Goal: Task Accomplishment & Management: Manage account settings

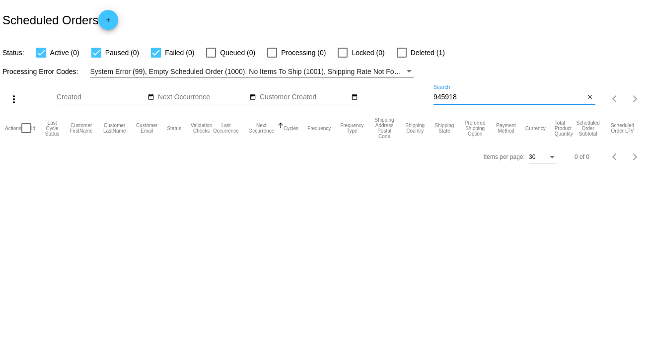
drag, startPoint x: 468, startPoint y: 96, endPoint x: 425, endPoint y: 98, distance: 43.2
click at [425, 98] on div "more_vert Sep Jan Feb Mar [DATE]" at bounding box center [324, 95] width 649 height 35
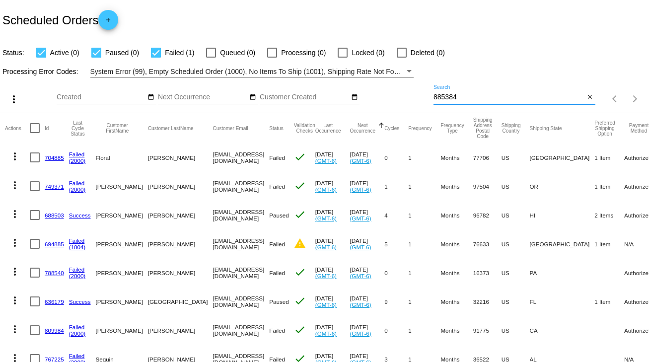
type input "885384"
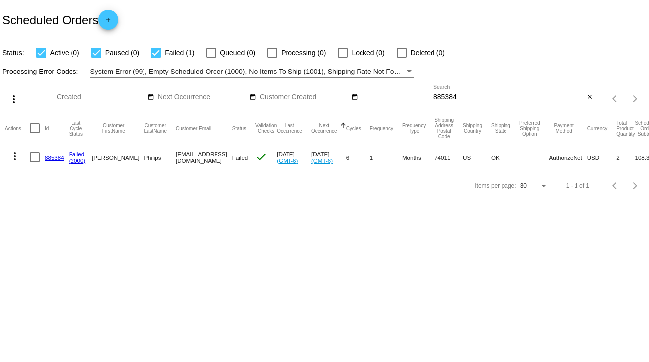
click at [53, 155] on link "885384" at bounding box center [54, 157] width 19 height 6
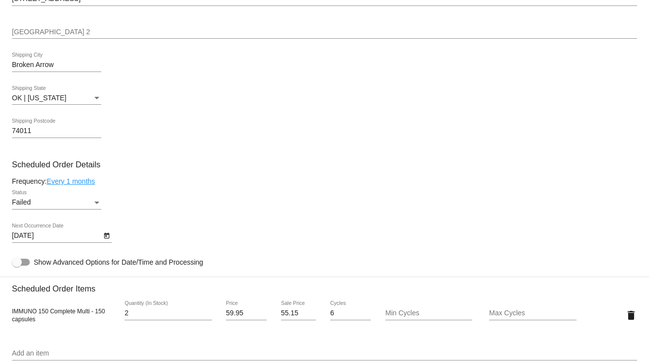
scroll to position [477, 0]
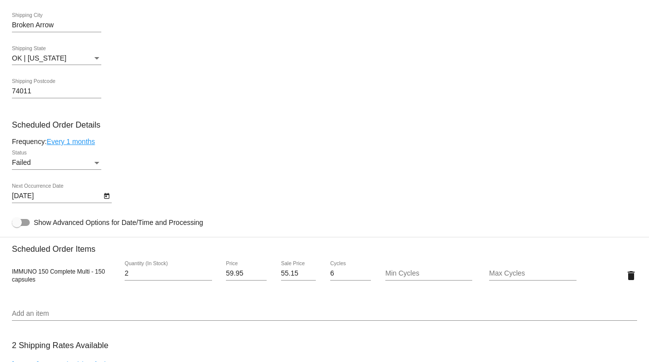
click at [58, 167] on div "Failed" at bounding box center [52, 163] width 80 height 8
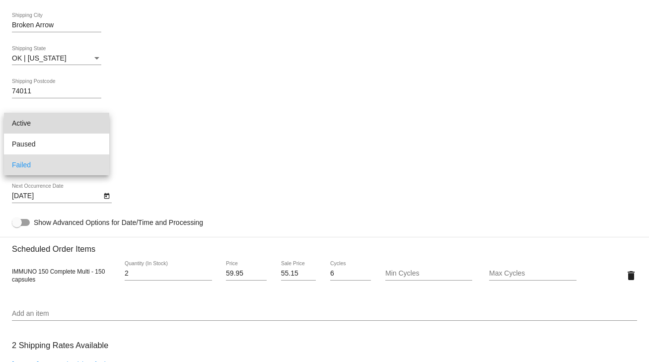
click at [34, 123] on span "Active" at bounding box center [56, 123] width 89 height 21
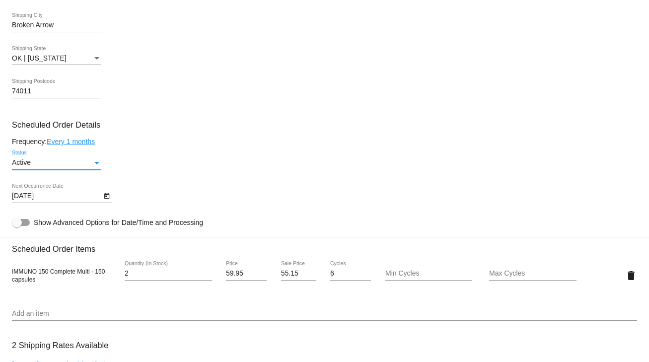
click at [106, 198] on icon "Open calendar" at bounding box center [106, 196] width 5 height 6
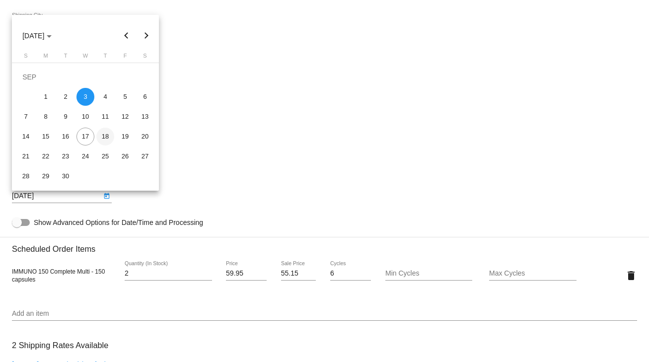
click at [109, 137] on div "18" at bounding box center [105, 137] width 18 height 18
type input "9/18/2025"
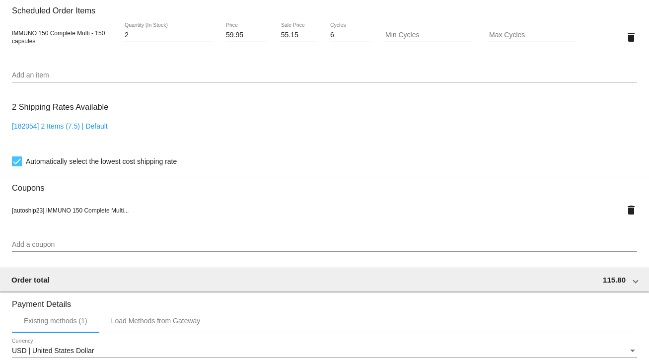
scroll to position [901, 0]
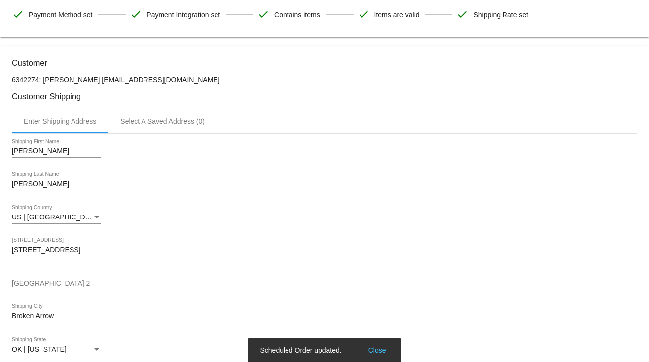
scroll to position [67, 0]
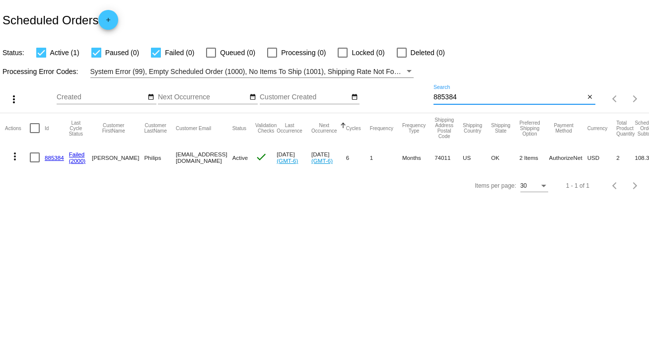
drag, startPoint x: 457, startPoint y: 95, endPoint x: 427, endPoint y: 98, distance: 29.9
click at [427, 98] on div "more_vert Sep Jan Feb Mar [DATE]" at bounding box center [324, 95] width 649 height 35
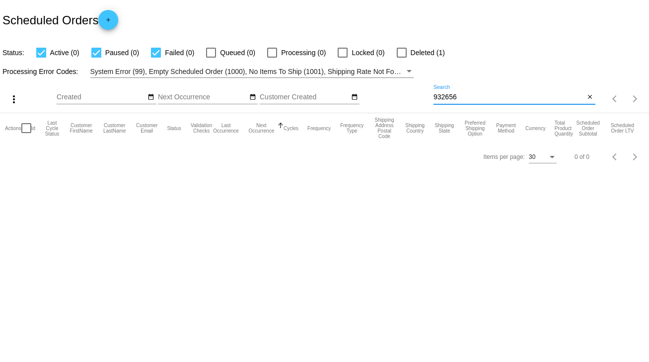
drag, startPoint x: 465, startPoint y: 93, endPoint x: 415, endPoint y: 97, distance: 50.3
click at [415, 97] on div "more_vert Sep Jan Feb Mar [DATE]" at bounding box center [324, 95] width 649 height 35
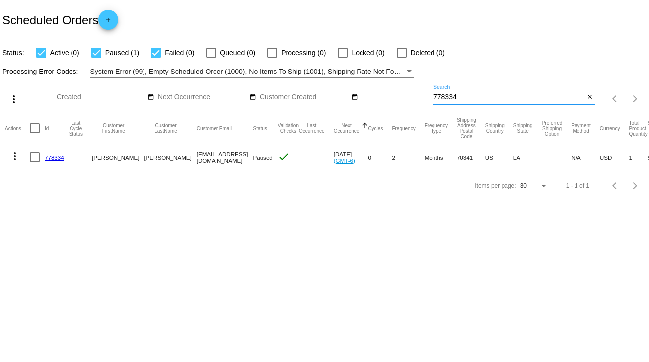
type input "778334"
click at [54, 156] on link "778334" at bounding box center [54, 157] width 19 height 6
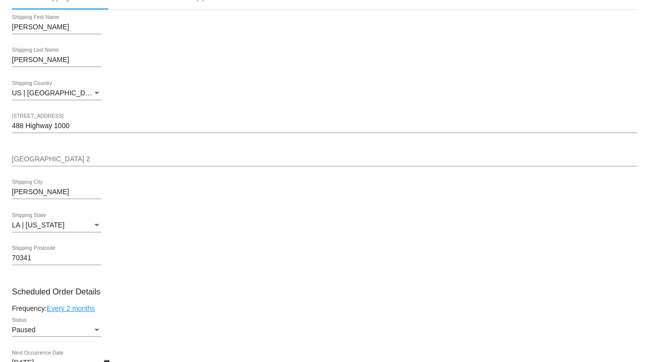
scroll to position [357, 0]
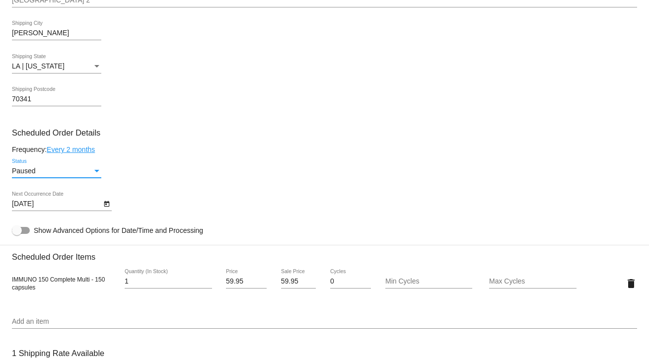
click at [97, 175] on div "Status" at bounding box center [96, 171] width 9 height 8
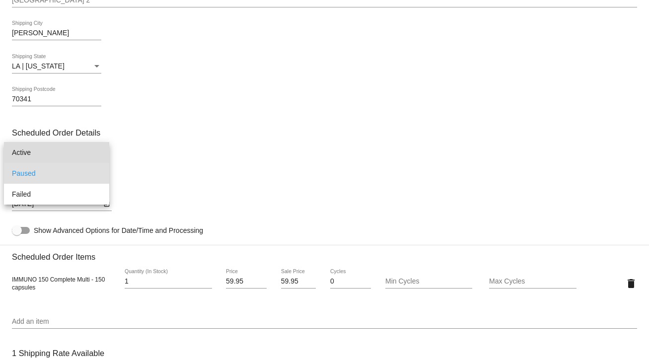
click at [24, 150] on span "Active" at bounding box center [56, 152] width 89 height 21
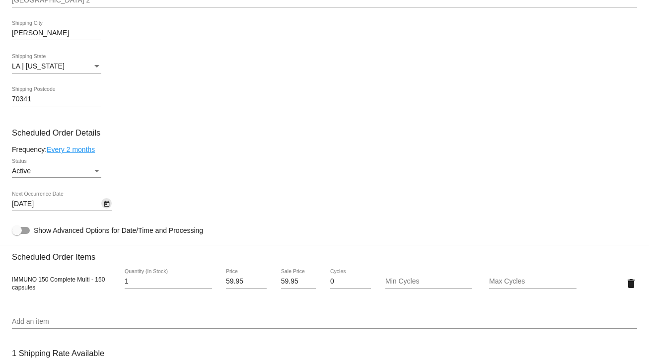
click at [106, 209] on icon "Open calendar" at bounding box center [106, 204] width 7 height 12
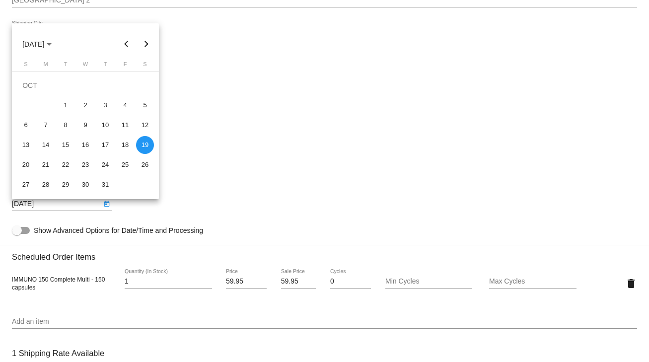
click at [125, 48] on button "Previous month" at bounding box center [127, 44] width 20 height 20
click at [85, 143] on div "18" at bounding box center [85, 145] width 18 height 18
type input "[DATE]"
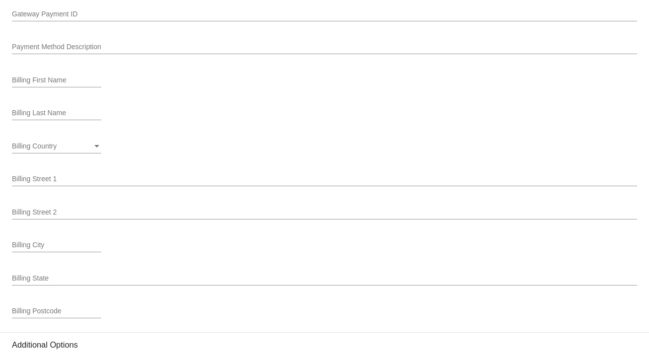
scroll to position [1187, 0]
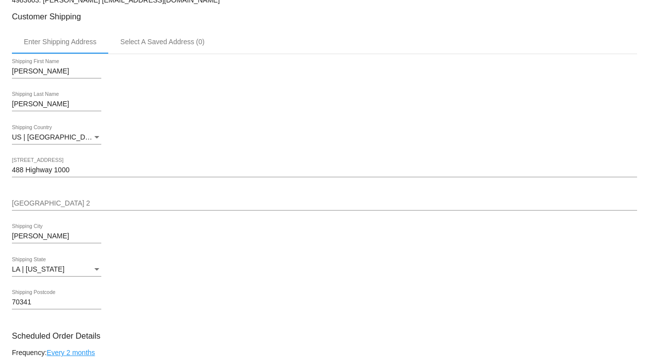
scroll to position [0, 0]
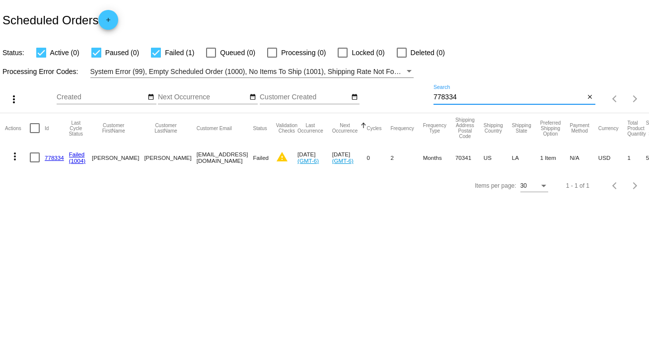
drag, startPoint x: 443, startPoint y: 95, endPoint x: 418, endPoint y: 97, distance: 25.4
click at [418, 97] on div "more_vert Sep Jan Feb Mar [DATE]" at bounding box center [324, 95] width 649 height 35
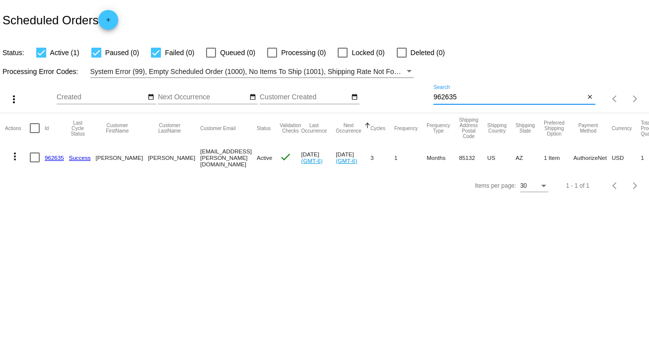
type input "962635"
click at [51, 155] on link "962635" at bounding box center [54, 157] width 19 height 6
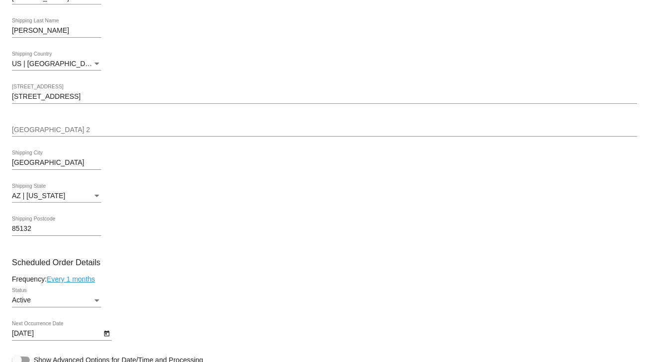
scroll to position [397, 0]
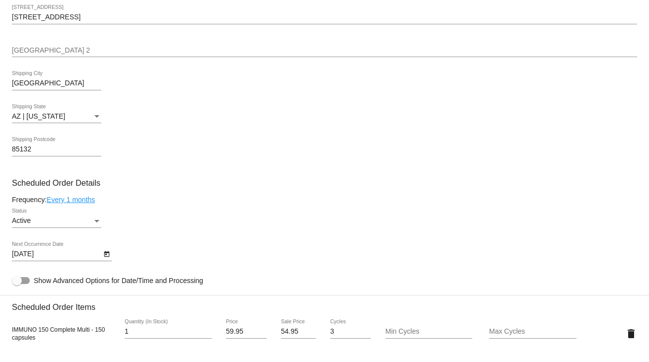
click at [87, 225] on div "Active" at bounding box center [52, 221] width 80 height 8
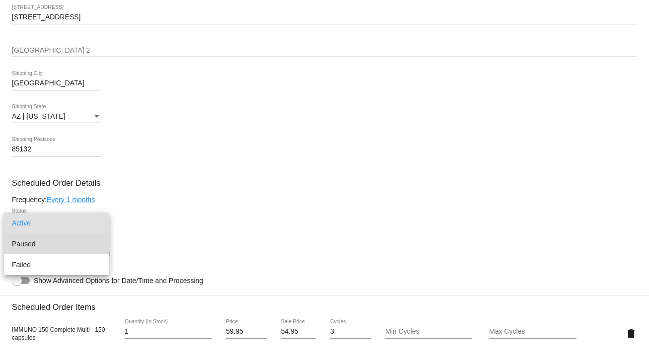
click at [32, 240] on span "Paused" at bounding box center [56, 243] width 89 height 21
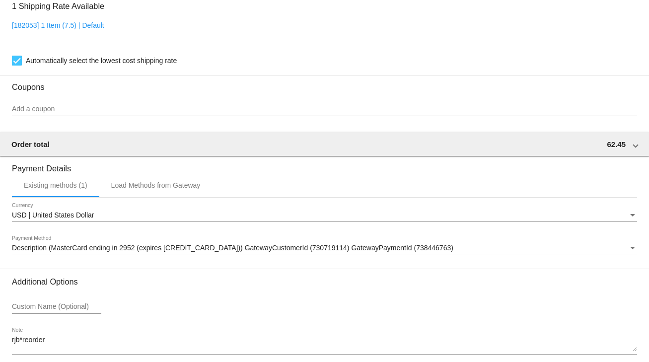
scroll to position [845, 0]
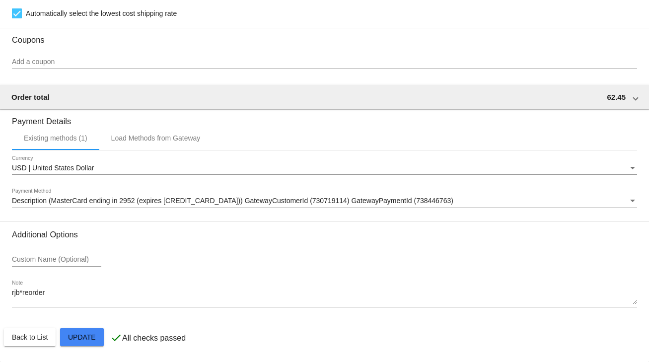
scroll to position [646, 0]
